Goal: Register for event/course

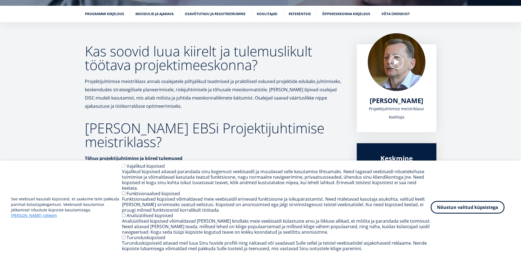
scroll to position [82, 0]
click at [482, 206] on button "Nõustun valitud küpsistega" at bounding box center [467, 206] width 74 height 13
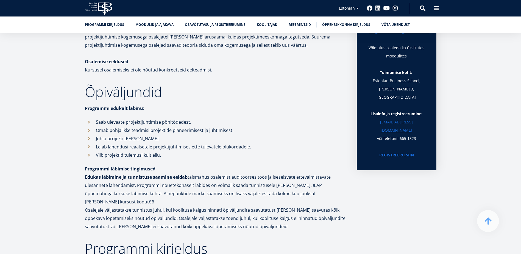
scroll to position [419, 0]
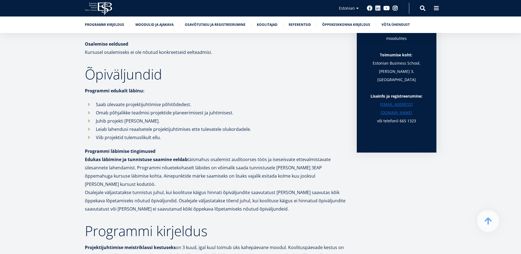
click at [393, 133] on link "REGISTREERU SIIN" at bounding box center [396, 137] width 35 height 8
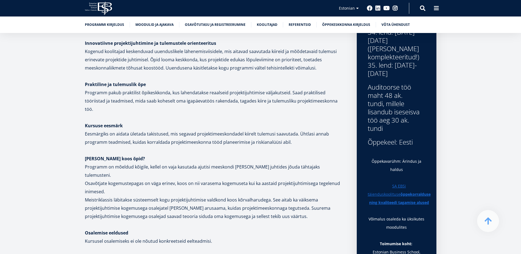
scroll to position [223, 0]
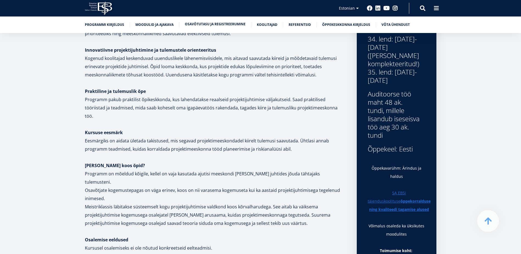
click at [215, 26] on link "Osavõtutasu ja registreerumine" at bounding box center [215, 23] width 61 height 5
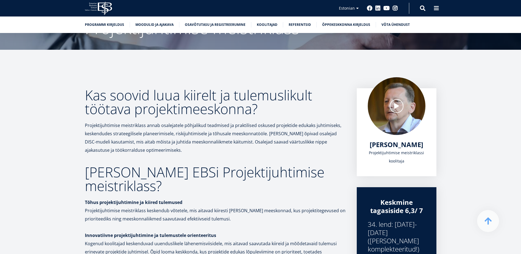
scroll to position [41, 0]
